Goal: Find specific page/section: Find specific page/section

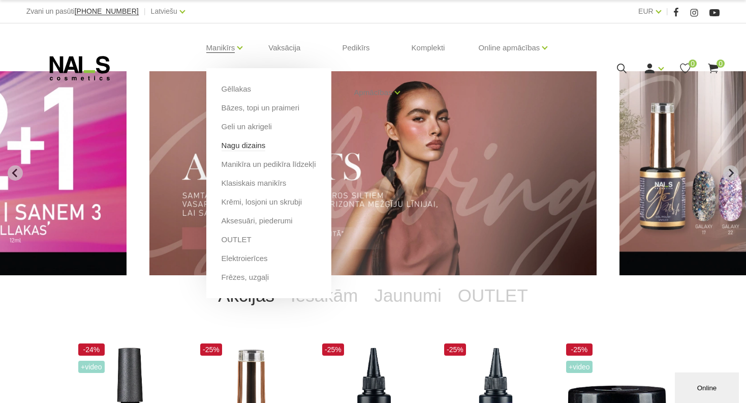
click at [256, 144] on link "Nagu dizains" at bounding box center [244, 145] width 44 height 11
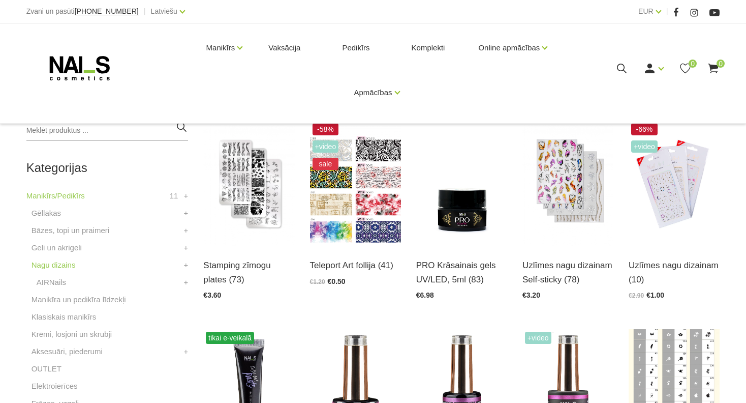
scroll to position [205, 0]
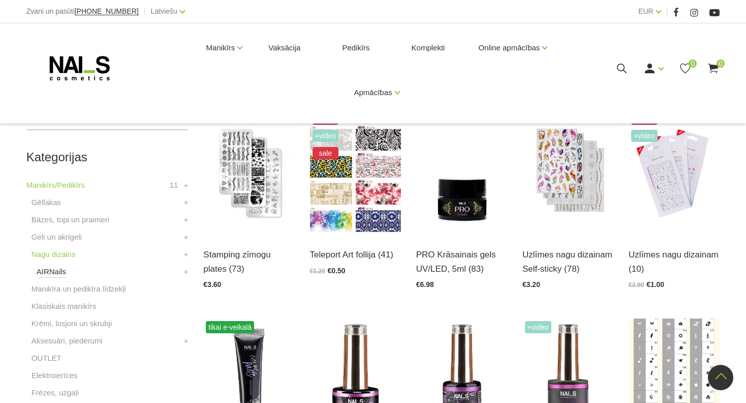
click at [59, 273] on link "AIRNails" at bounding box center [51, 271] width 29 height 12
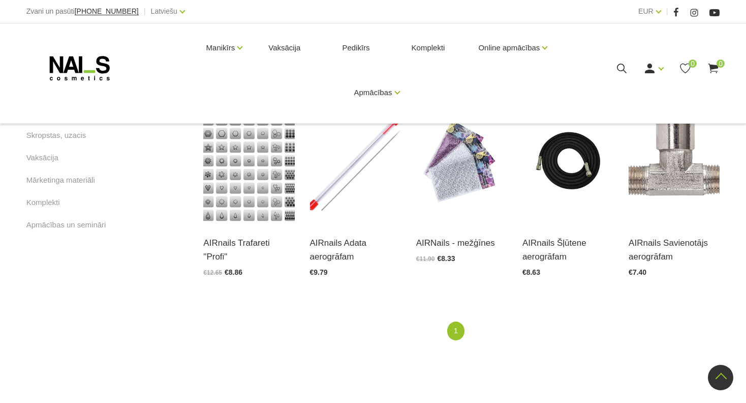
scroll to position [649, 0]
